Goal: Task Accomplishment & Management: Manage account settings

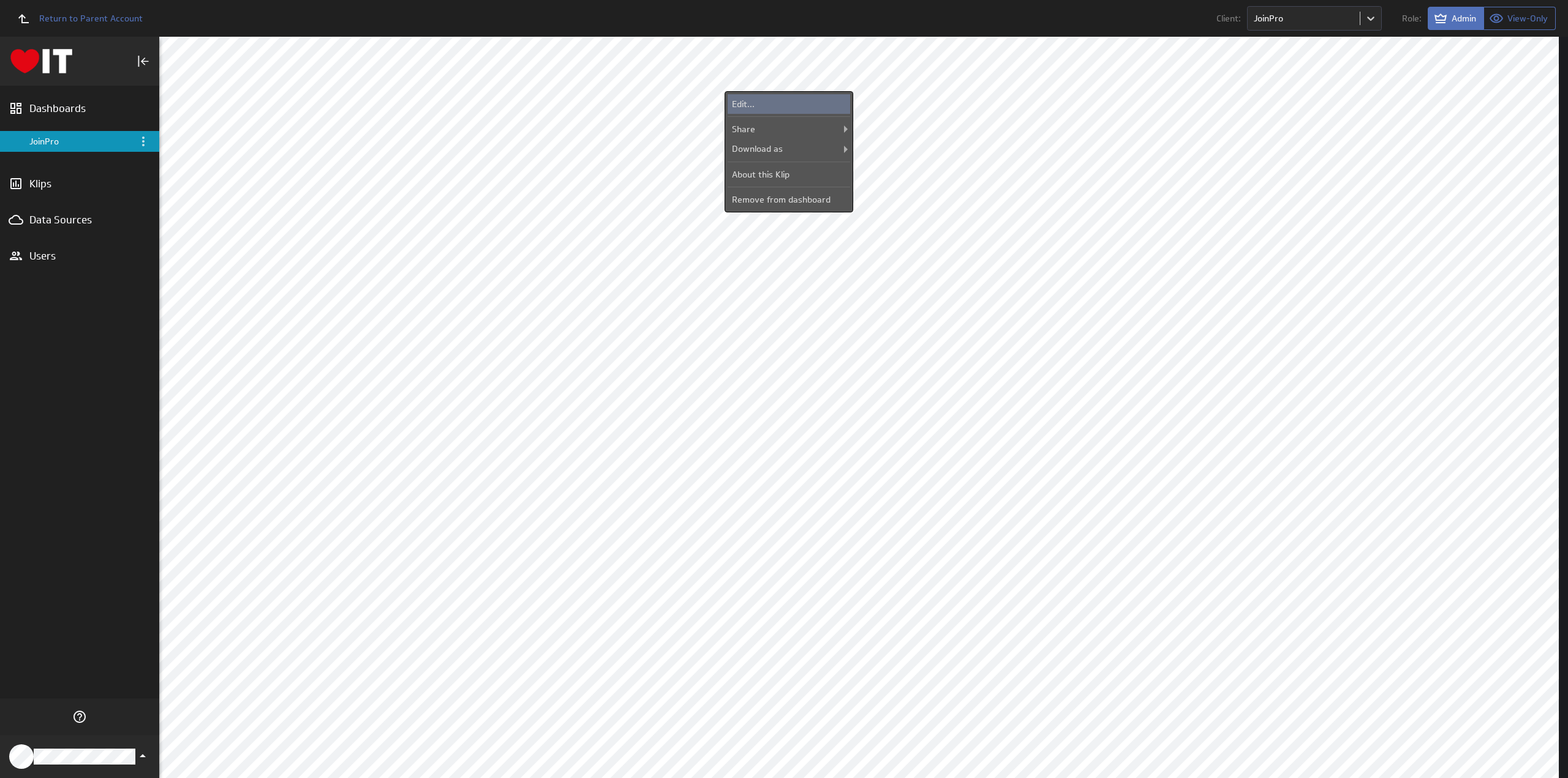
click at [790, 100] on div "Edit..." at bounding box center [788, 104] width 122 height 20
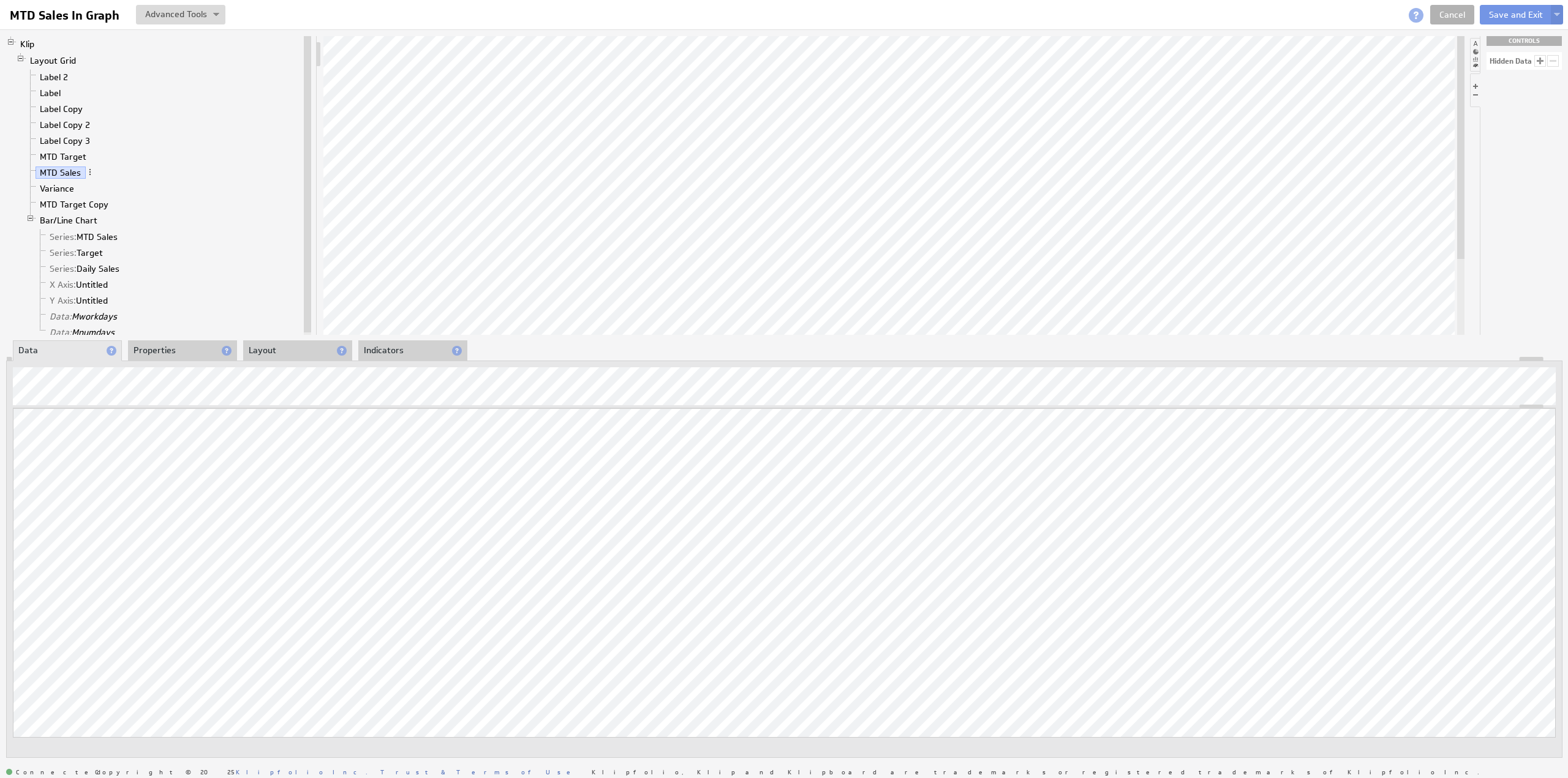
click at [168, 349] on li "Properties" at bounding box center [182, 350] width 109 height 21
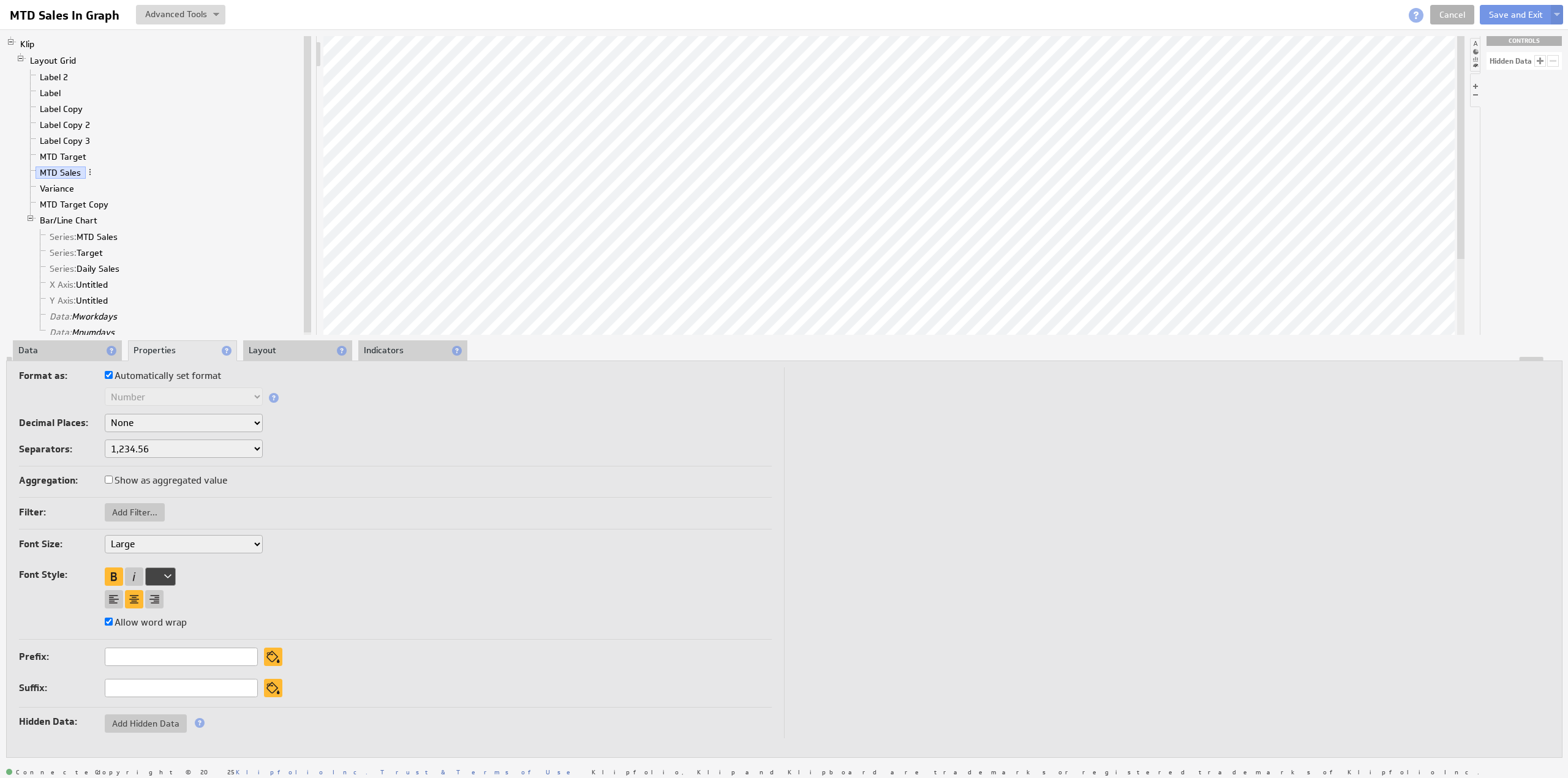
click at [137, 378] on label "Automatically set format" at bounding box center [163, 375] width 117 height 17
click at [113, 378] on input "Automatically set format" at bounding box center [109, 375] width 8 height 8
checkbox input "false"
click at [136, 393] on select "Text Number Currency Percentage Image URL Date / Time Duration Mini Chart: Spar…" at bounding box center [184, 396] width 158 height 18
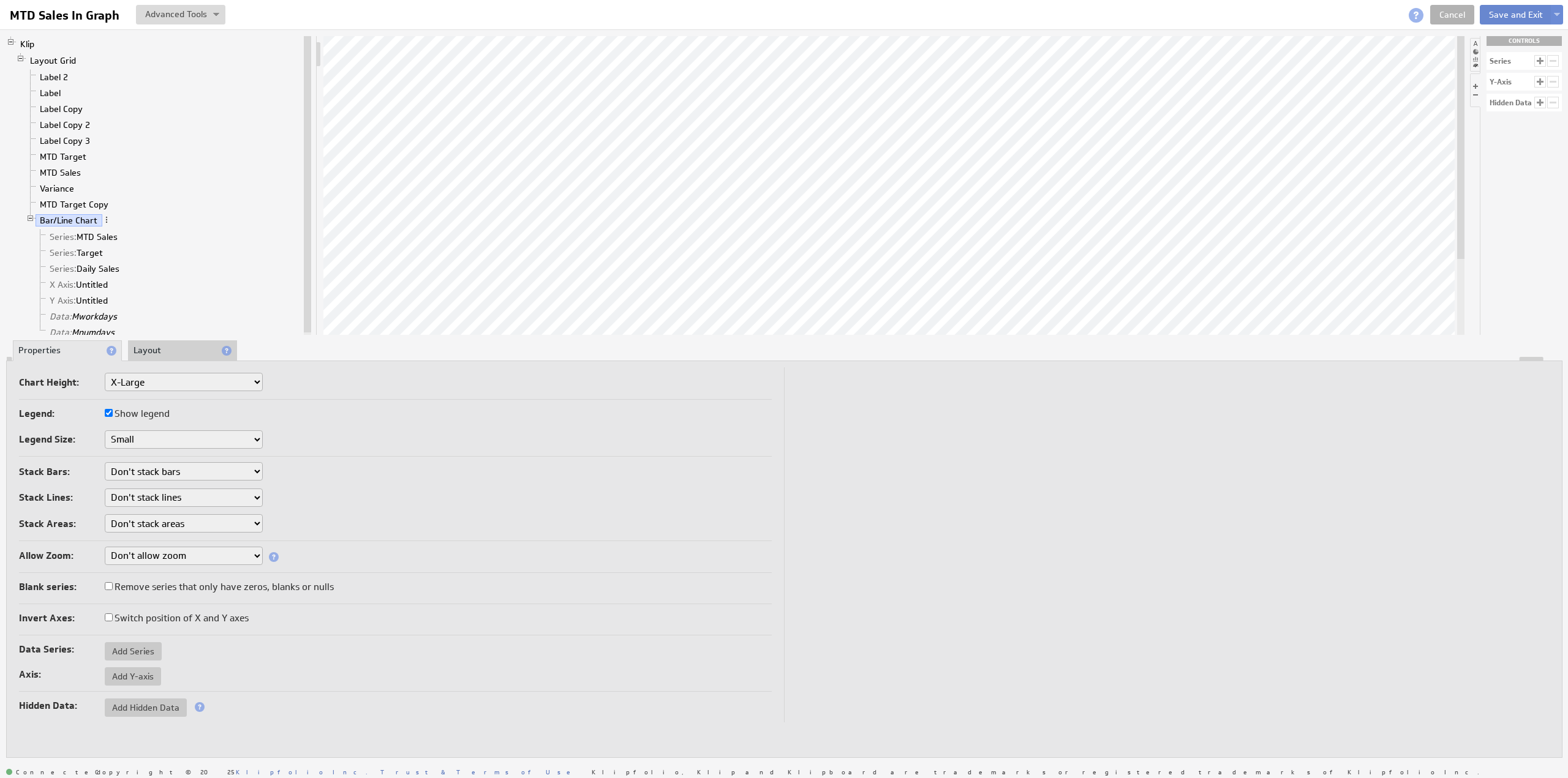
click at [1512, 15] on button "Save and Exit" at bounding box center [1516, 14] width 72 height 20
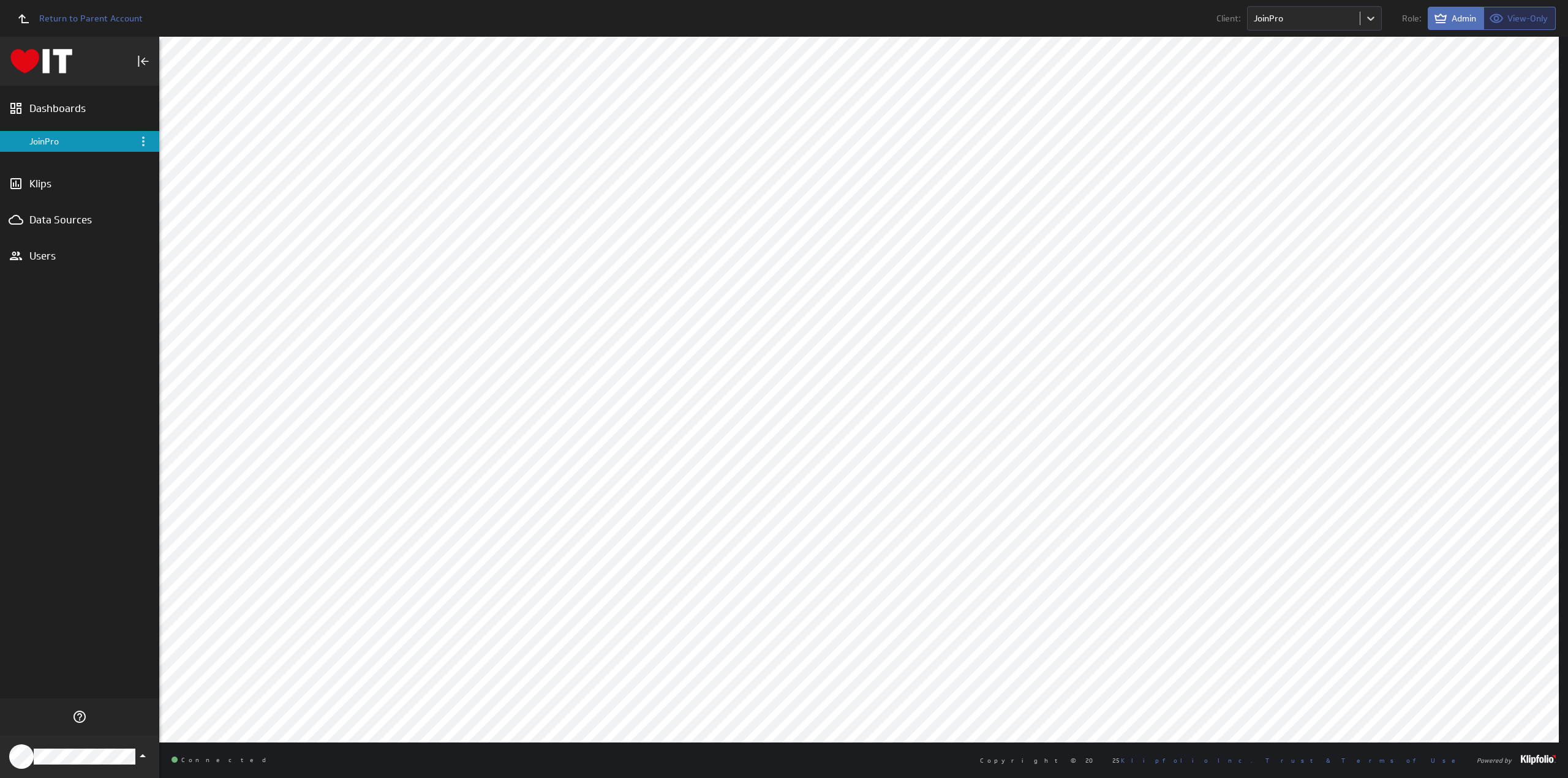
scroll to position [62, 0]
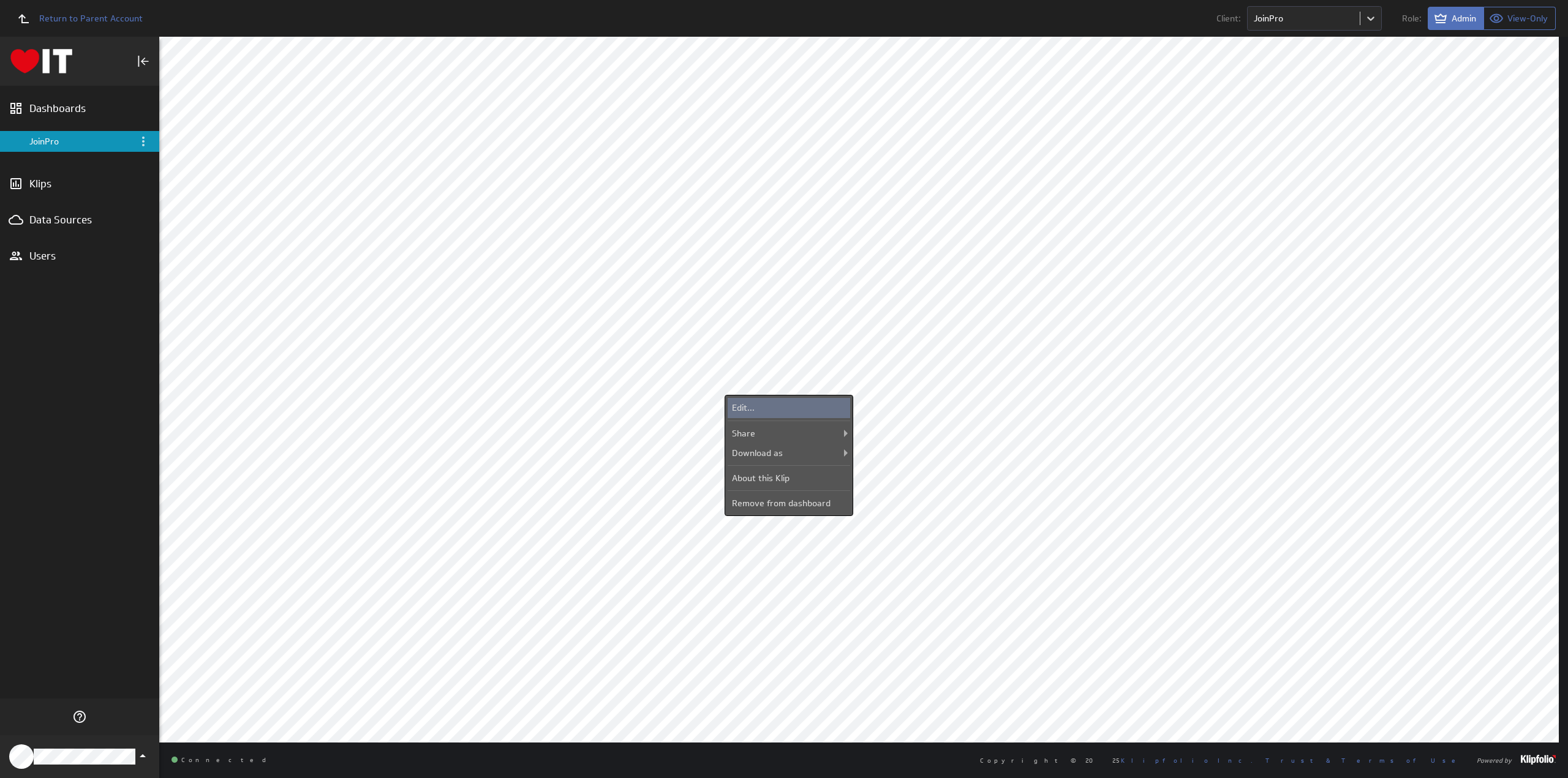
click at [784, 403] on div "Edit..." at bounding box center [788, 408] width 122 height 20
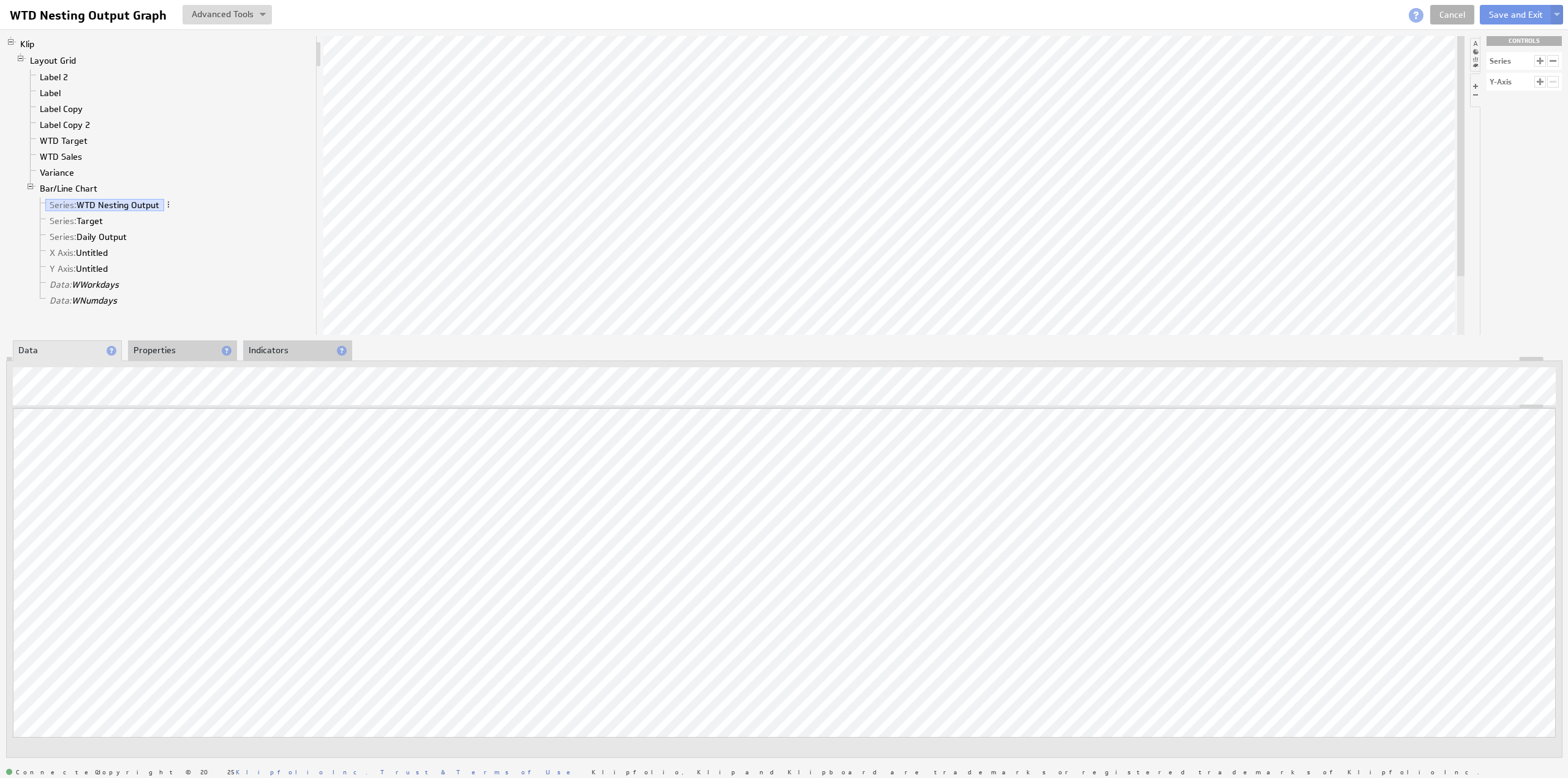
click at [301, 354] on li "Indicators" at bounding box center [298, 350] width 109 height 21
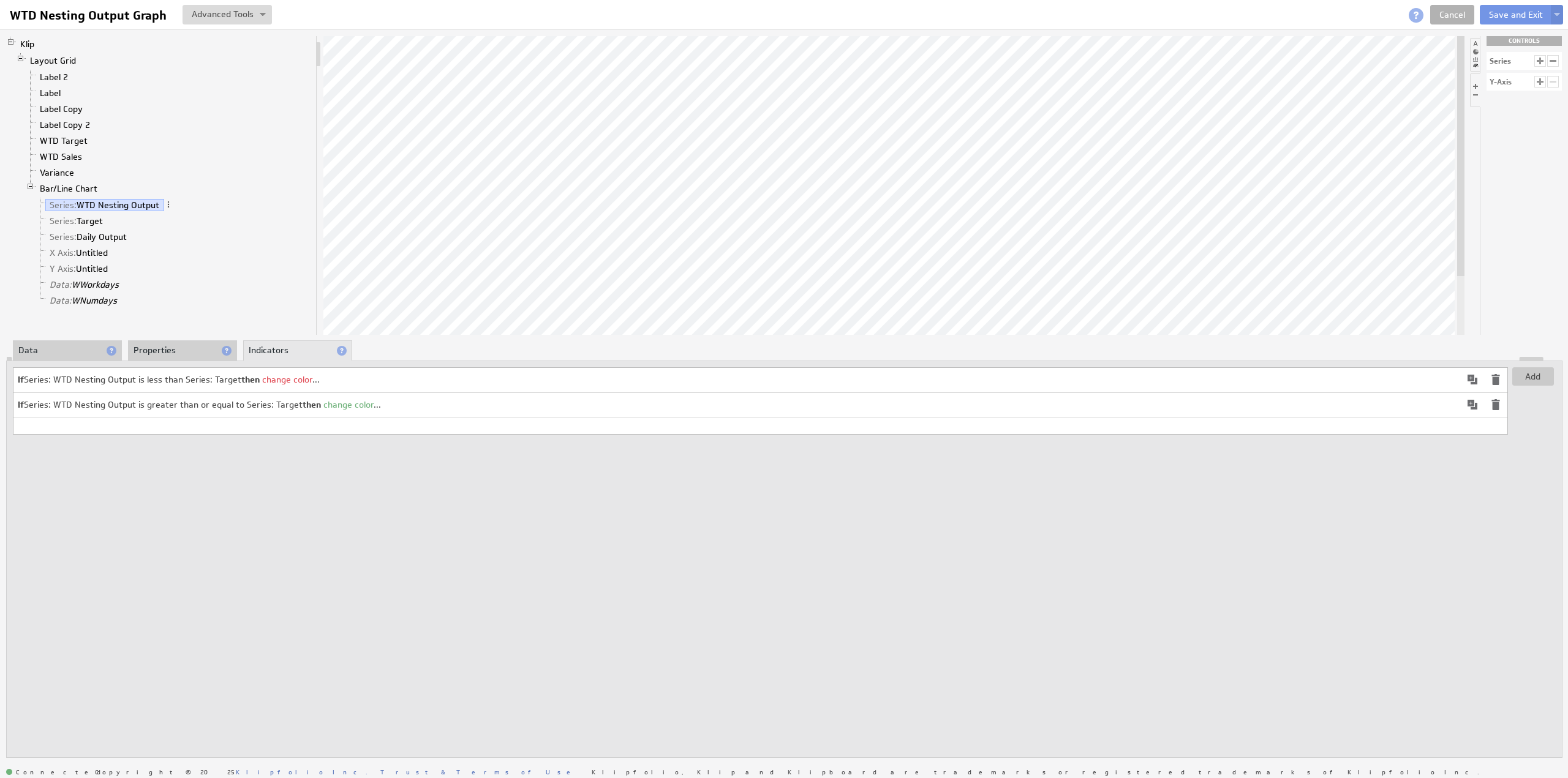
click at [1496, 378] on span at bounding box center [1496, 379] width 14 height 14
click at [1492, 379] on span at bounding box center [1496, 379] width 14 height 14
click at [1492, 379] on td "Use conditions to change colours and/or add indicator images based on threshold…" at bounding box center [760, 378] width 1494 height 21
click at [200, 346] on li "Properties" at bounding box center [182, 350] width 109 height 21
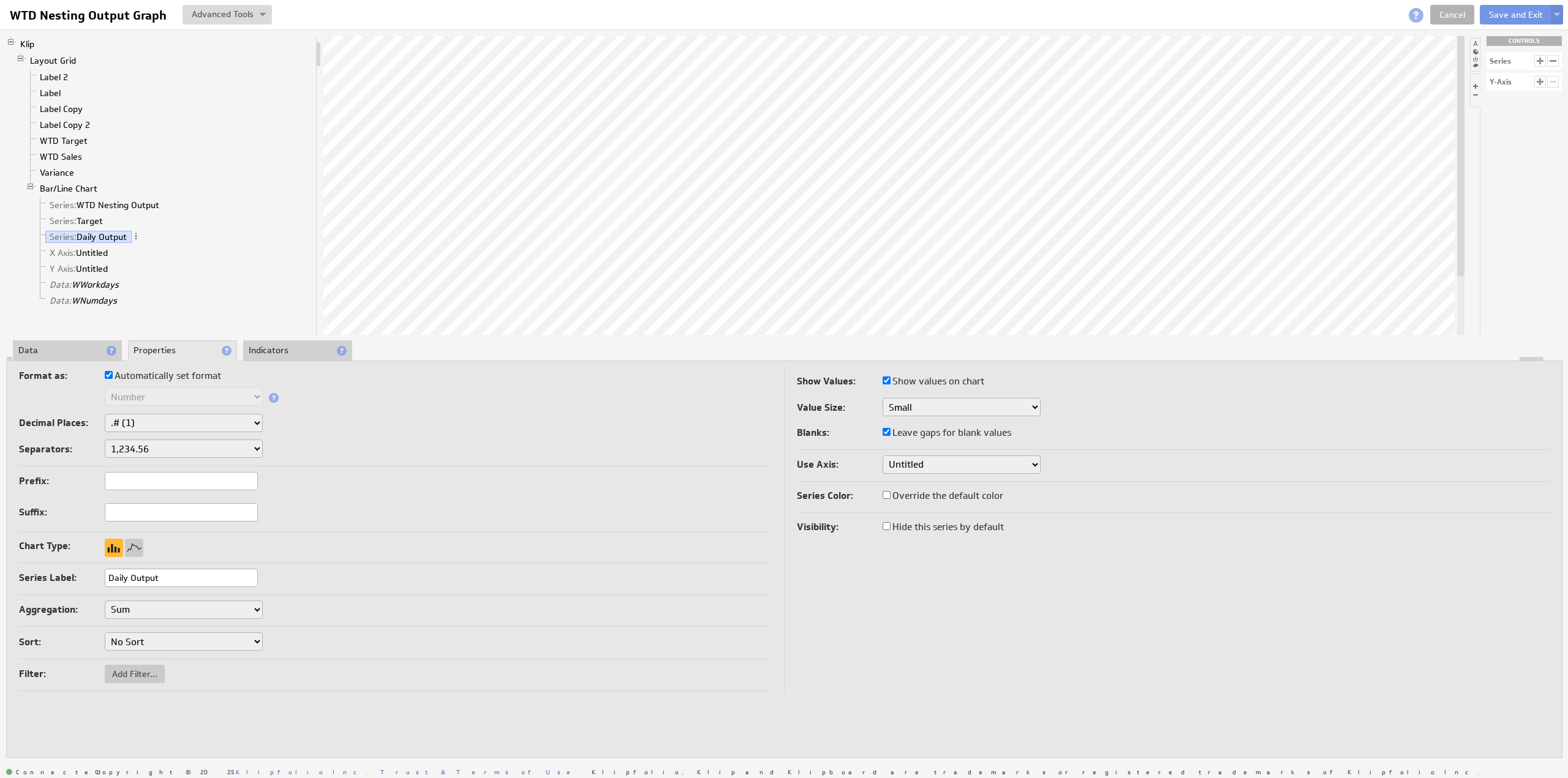
click at [948, 491] on label "Override the default color" at bounding box center [942, 496] width 120 height 17
click at [890, 491] on input "Override the default color" at bounding box center [886, 495] width 8 height 8
checkbox input "true"
click at [888, 529] on div at bounding box center [898, 523] width 31 height 18
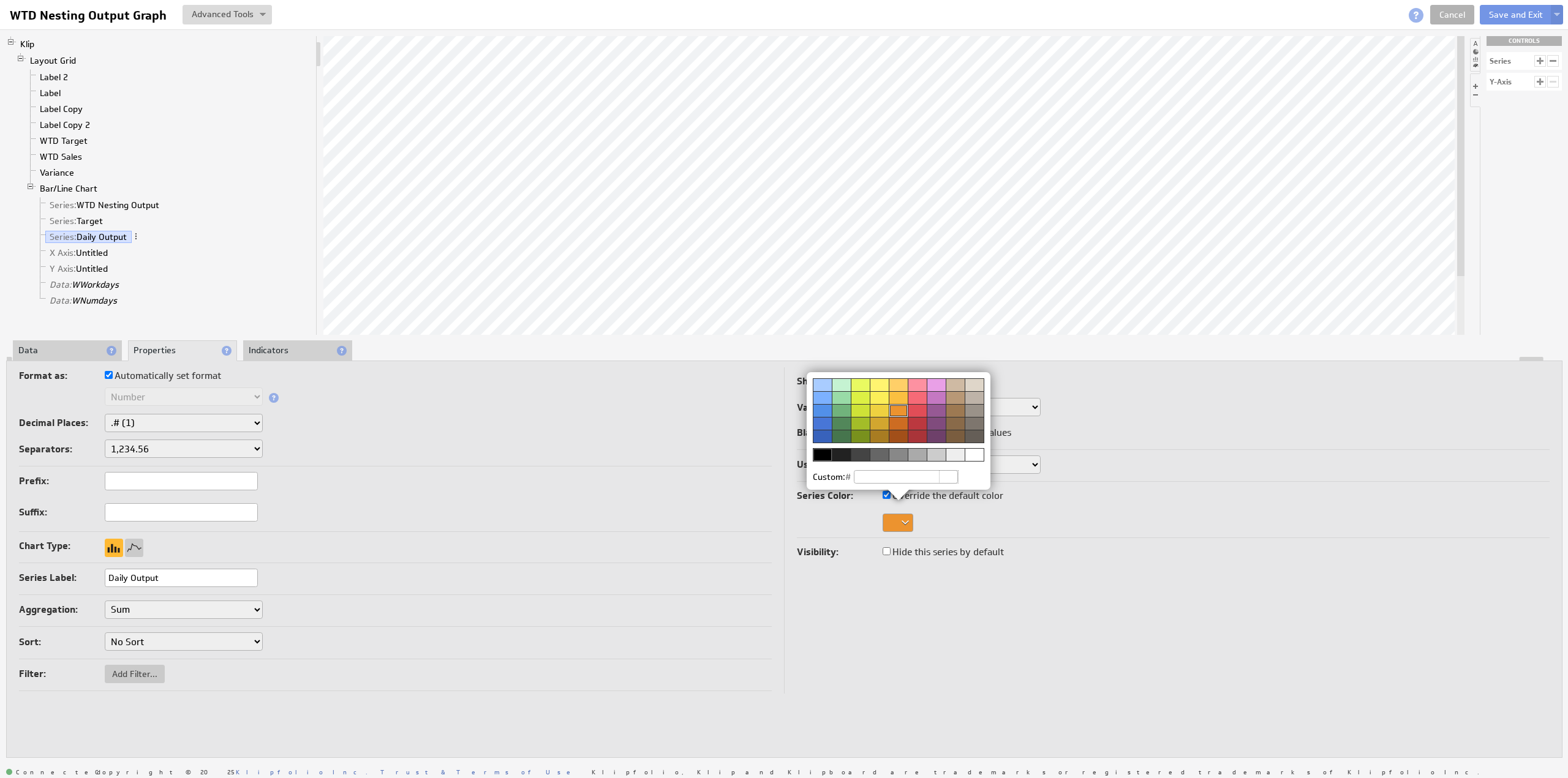
click at [822, 407] on div at bounding box center [822, 411] width 19 height 13
click at [1217, 262] on img at bounding box center [784, 389] width 1568 height 778
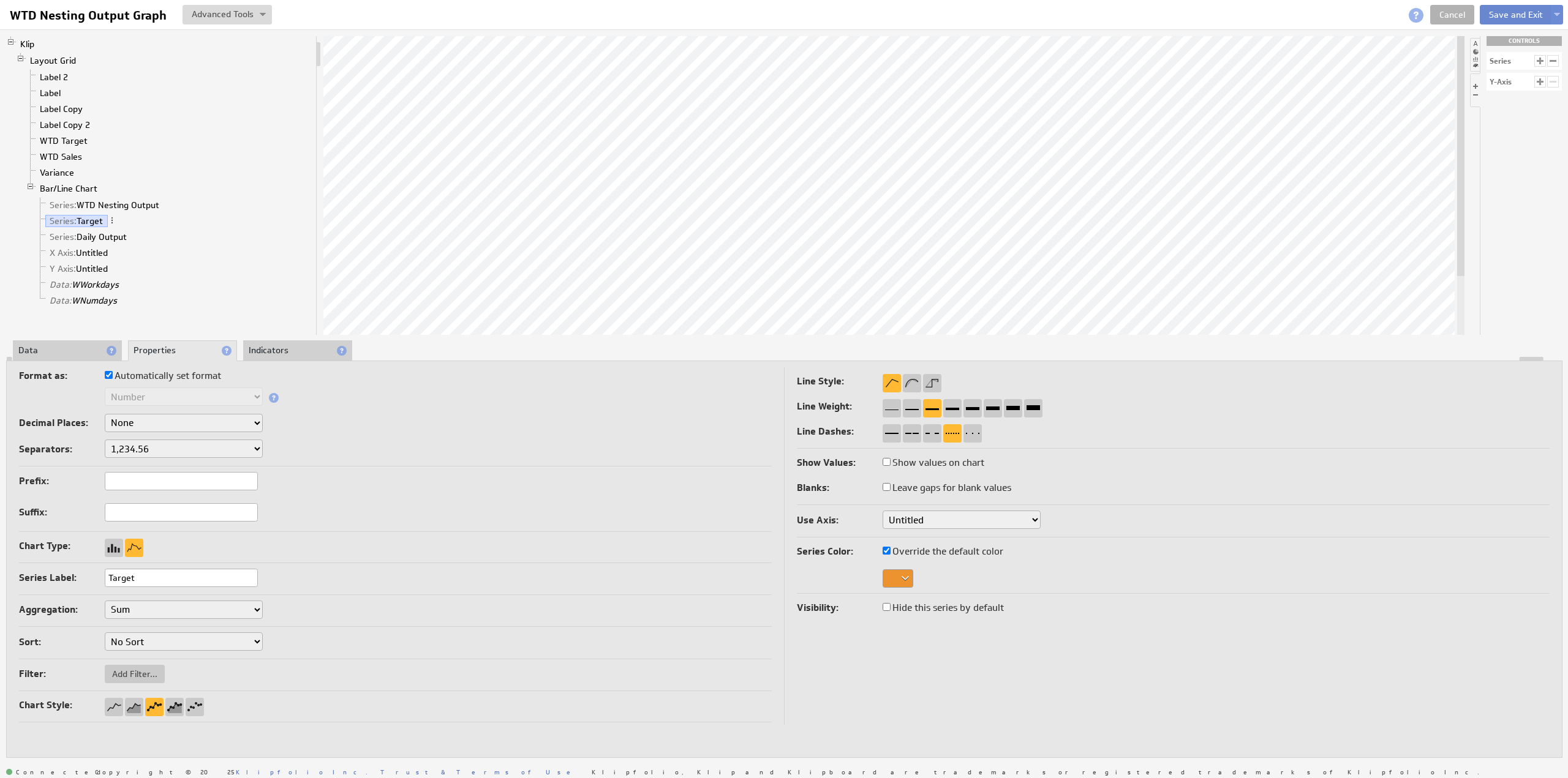
click at [1506, 11] on button "Save and Exit" at bounding box center [1516, 14] width 72 height 20
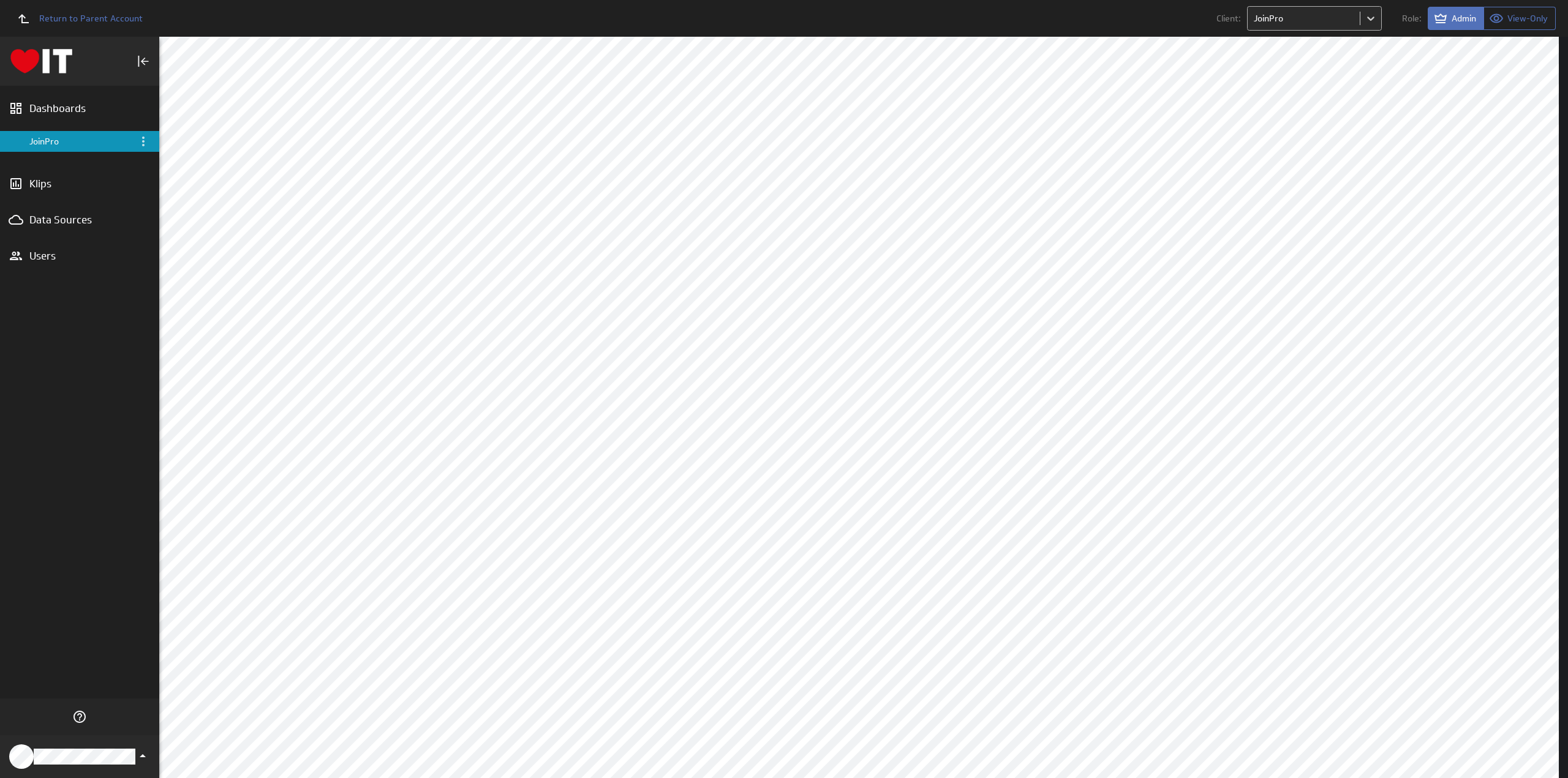
click at [1327, 14] on body "Return to Parent Account Client: JoinPro Role: Admin View-Only (no message) Das…" at bounding box center [784, 389] width 1568 height 778
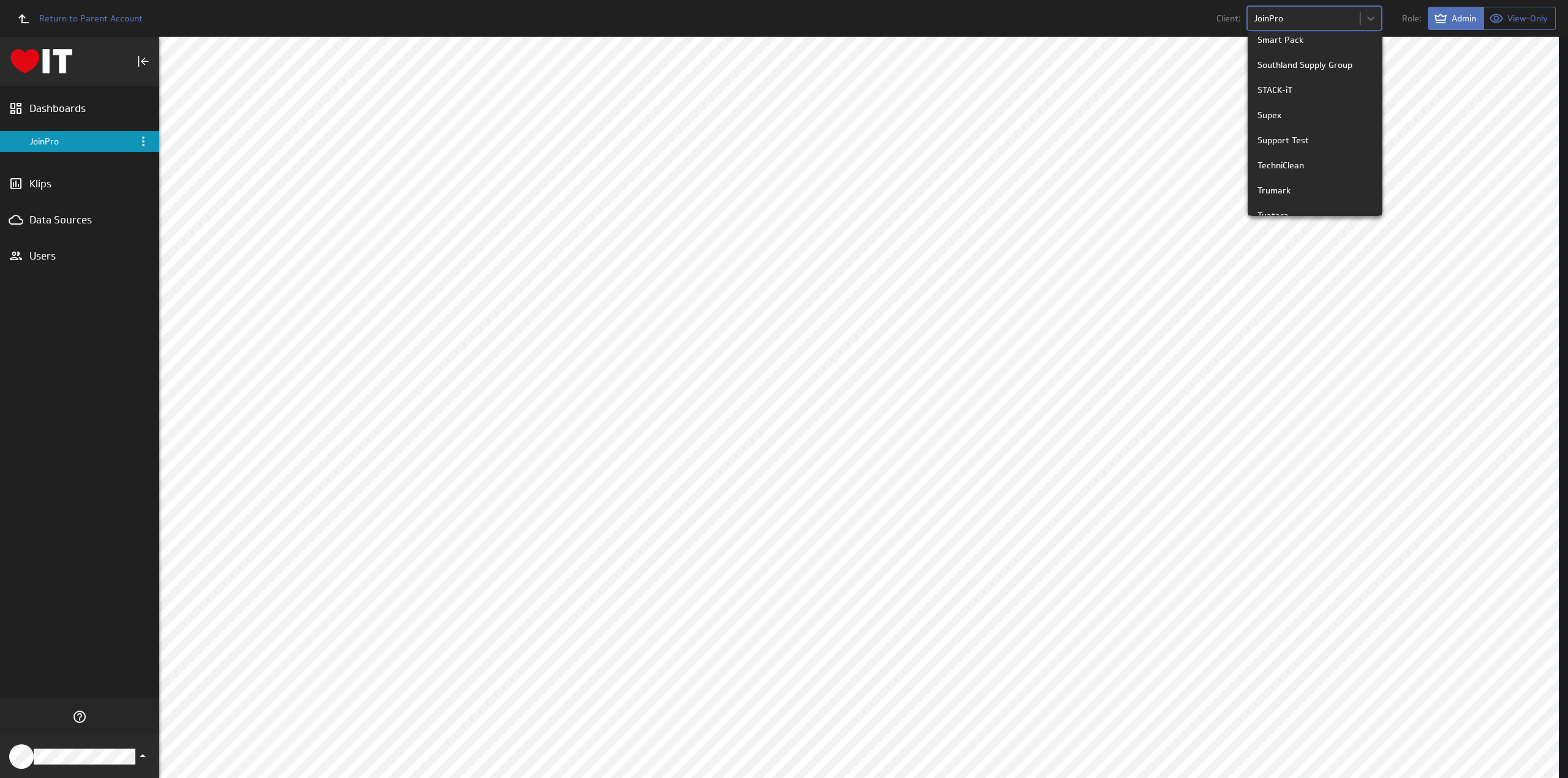
scroll to position [1653, 0]
click at [1307, 176] on div "Tyremax" at bounding box center [1315, 187] width 134 height 25
